Goal: Navigation & Orientation: Understand site structure

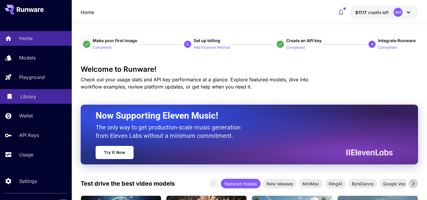
click at [34, 97] on p "Library" at bounding box center [28, 96] width 16 height 7
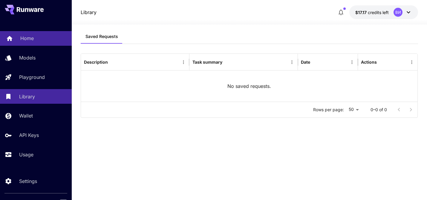
click at [27, 38] on p "Home" at bounding box center [26, 38] width 13 height 7
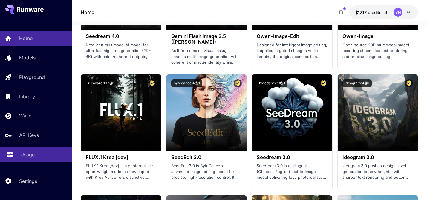
click at [31, 156] on p "Usage" at bounding box center [27, 154] width 14 height 7
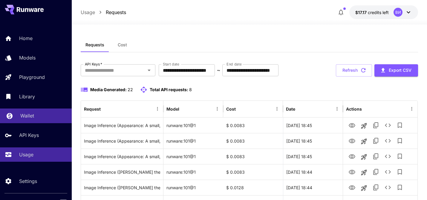
click at [33, 114] on p "Wallet" at bounding box center [27, 115] width 14 height 7
